Goal: Navigation & Orientation: Find specific page/section

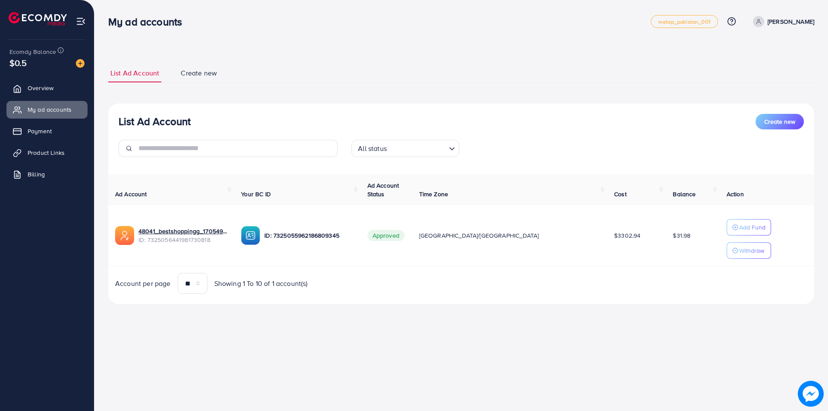
click at [39, 96] on link "Overview" at bounding box center [46, 87] width 81 height 17
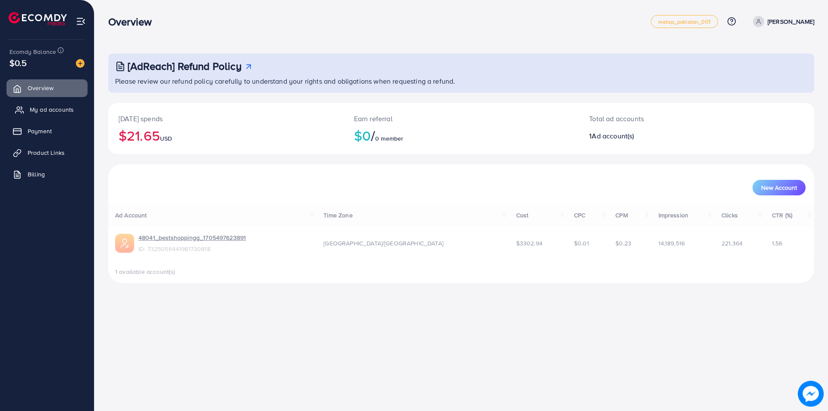
click at [38, 103] on link "My ad accounts" at bounding box center [46, 109] width 81 height 17
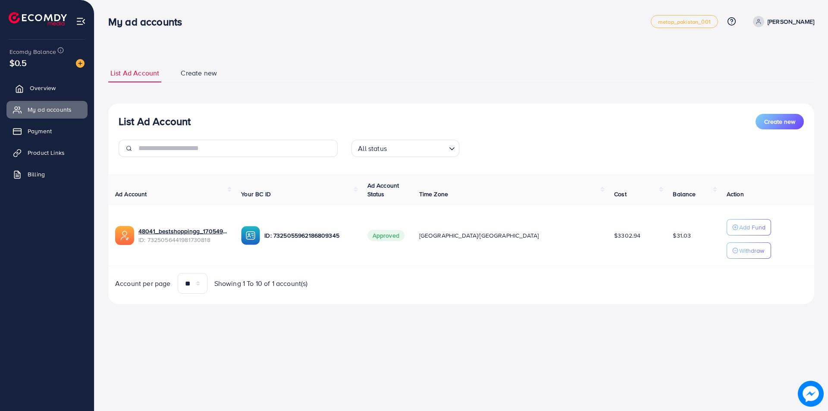
click at [40, 82] on link "Overview" at bounding box center [46, 87] width 81 height 17
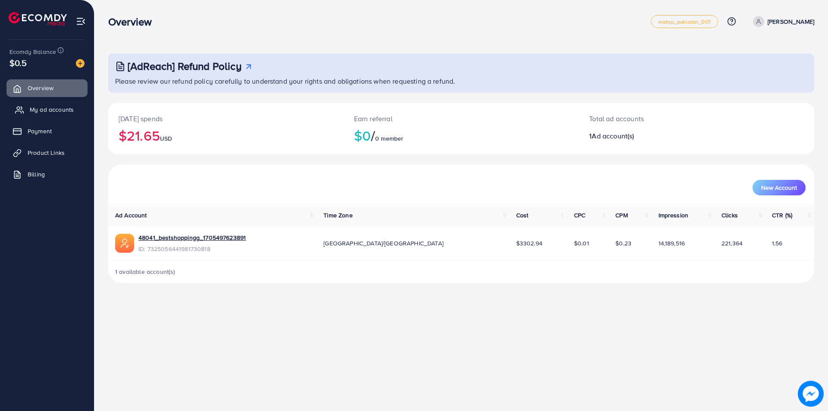
click at [34, 111] on span "My ad accounts" at bounding box center [52, 109] width 44 height 9
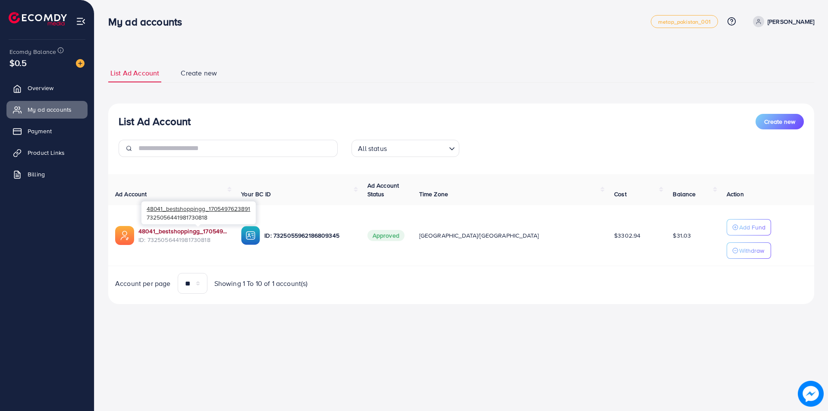
click at [183, 232] on link "48041_bestshoppingg_1705497623891" at bounding box center [182, 231] width 89 height 9
